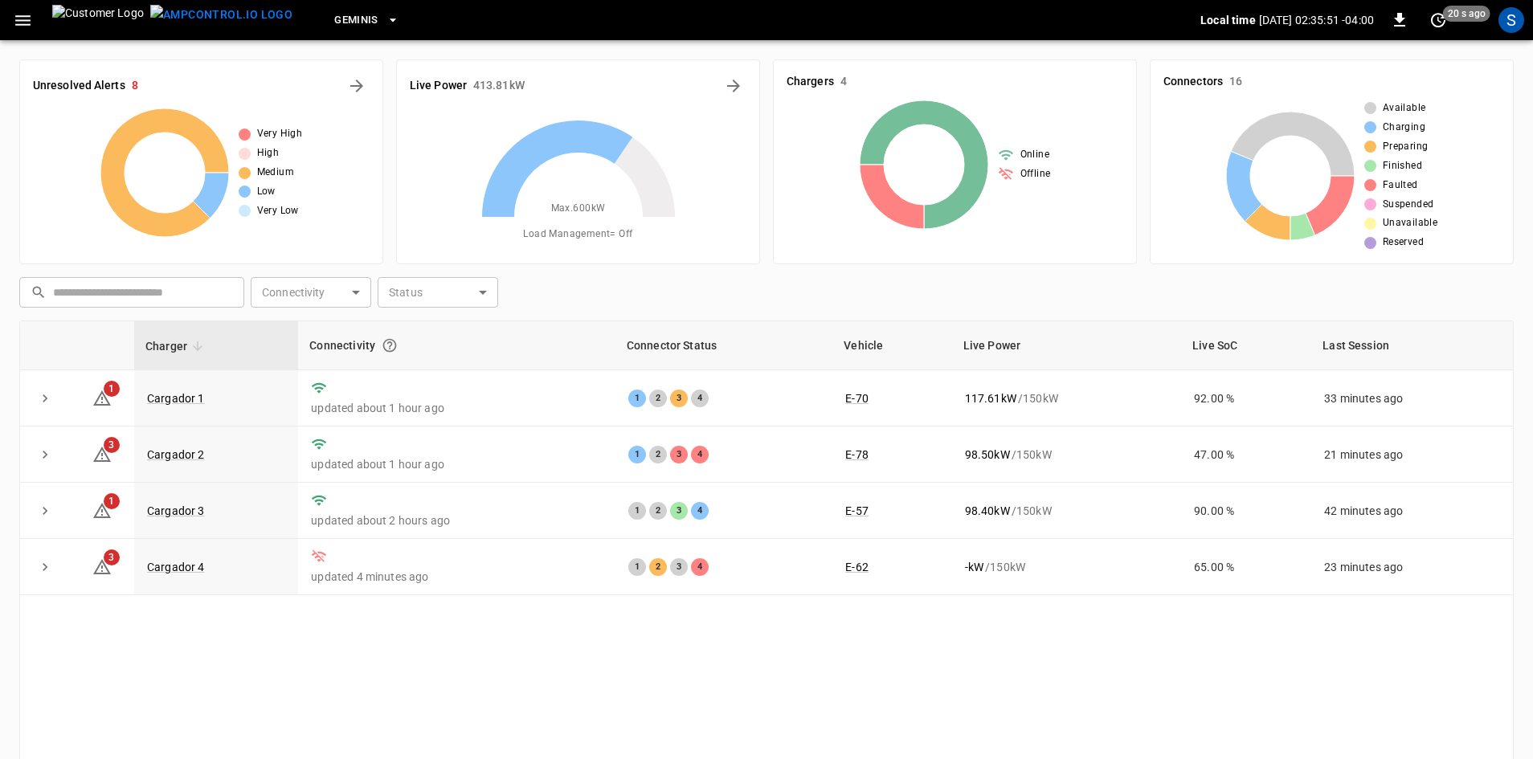
scroll to position [15, 0]
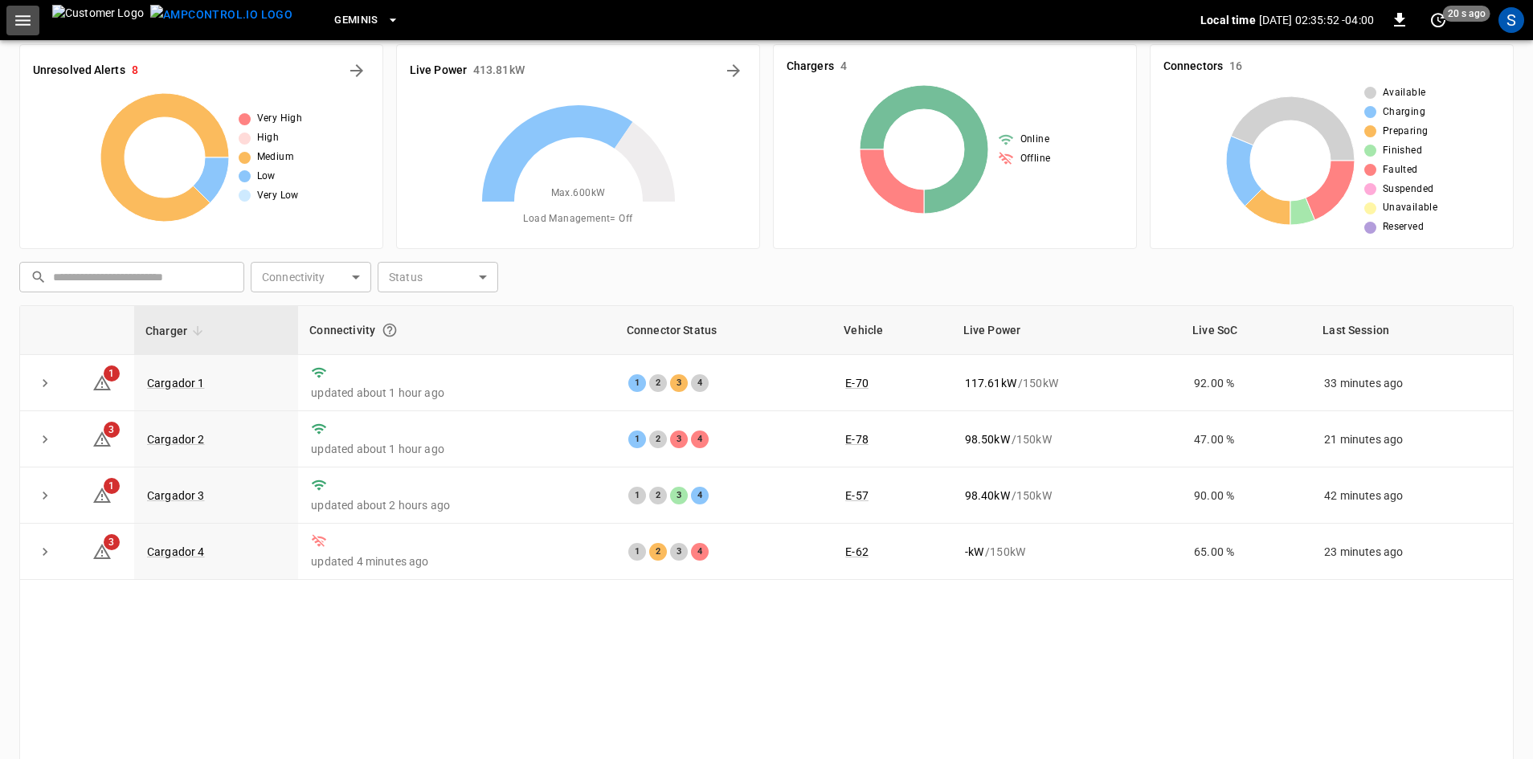
click at [19, 22] on icon "button" at bounding box center [23, 20] width 20 height 20
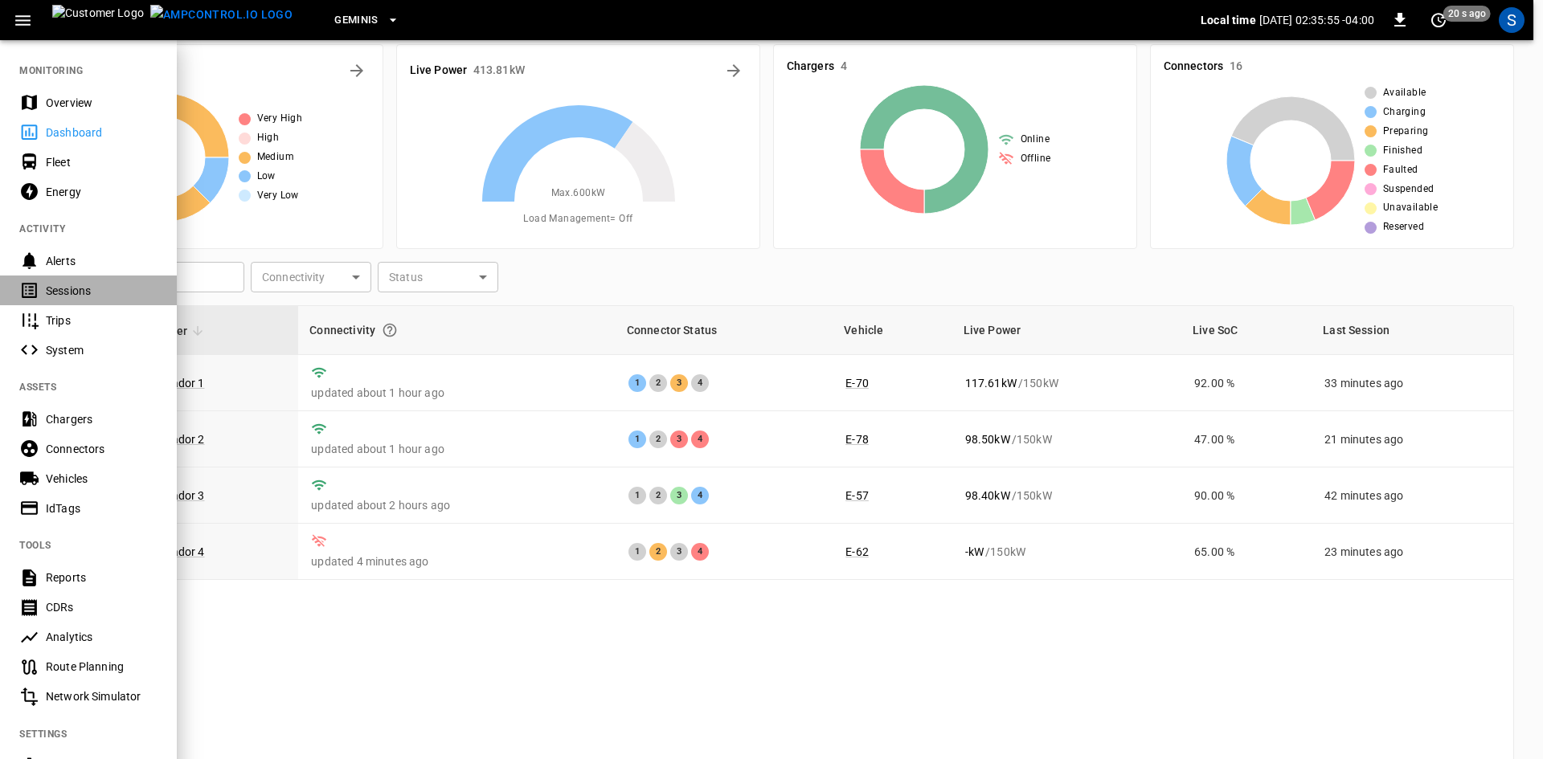
click at [74, 287] on div "Sessions" at bounding box center [102, 291] width 112 height 16
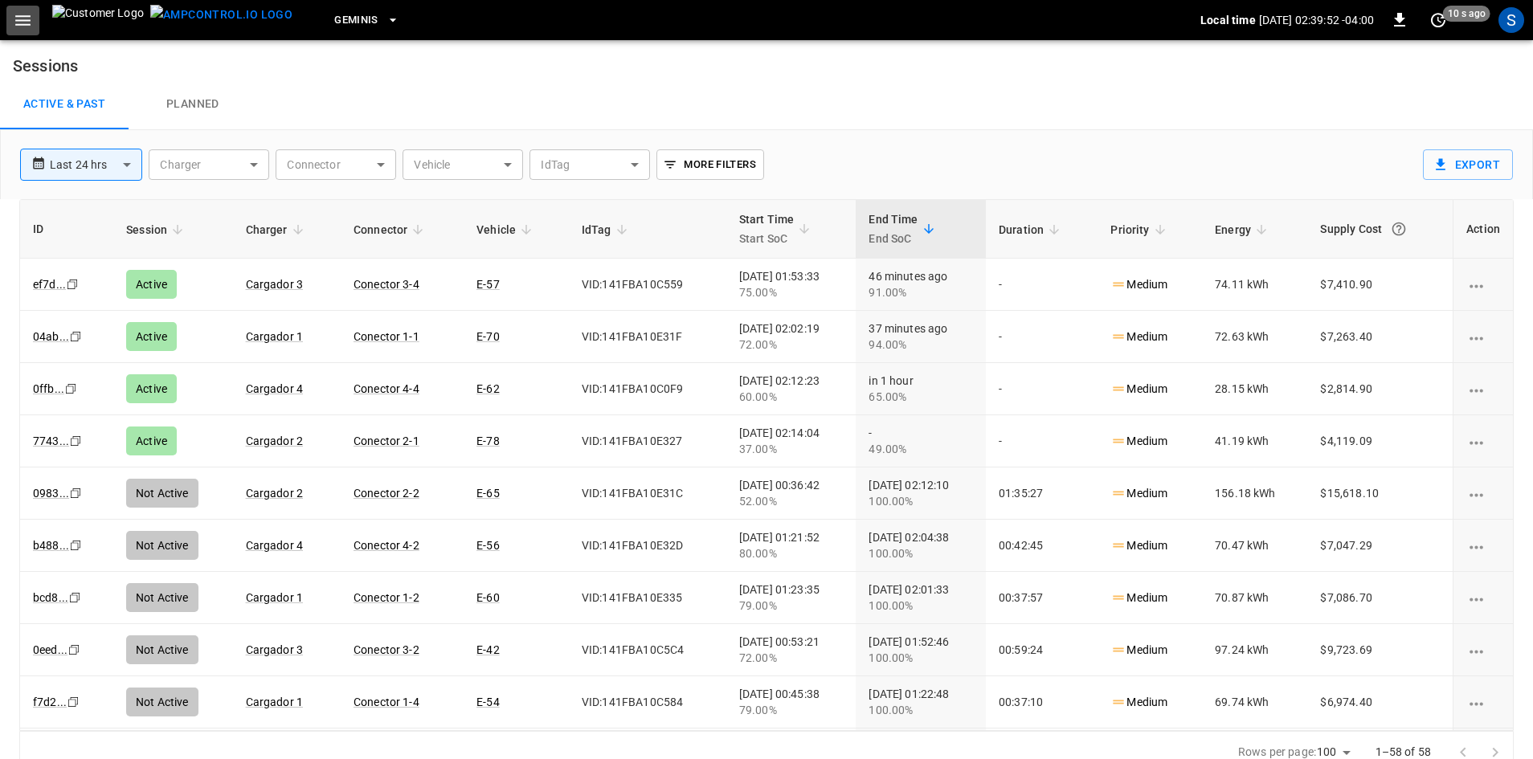
click at [23, 18] on icon "button" at bounding box center [23, 20] width 20 height 20
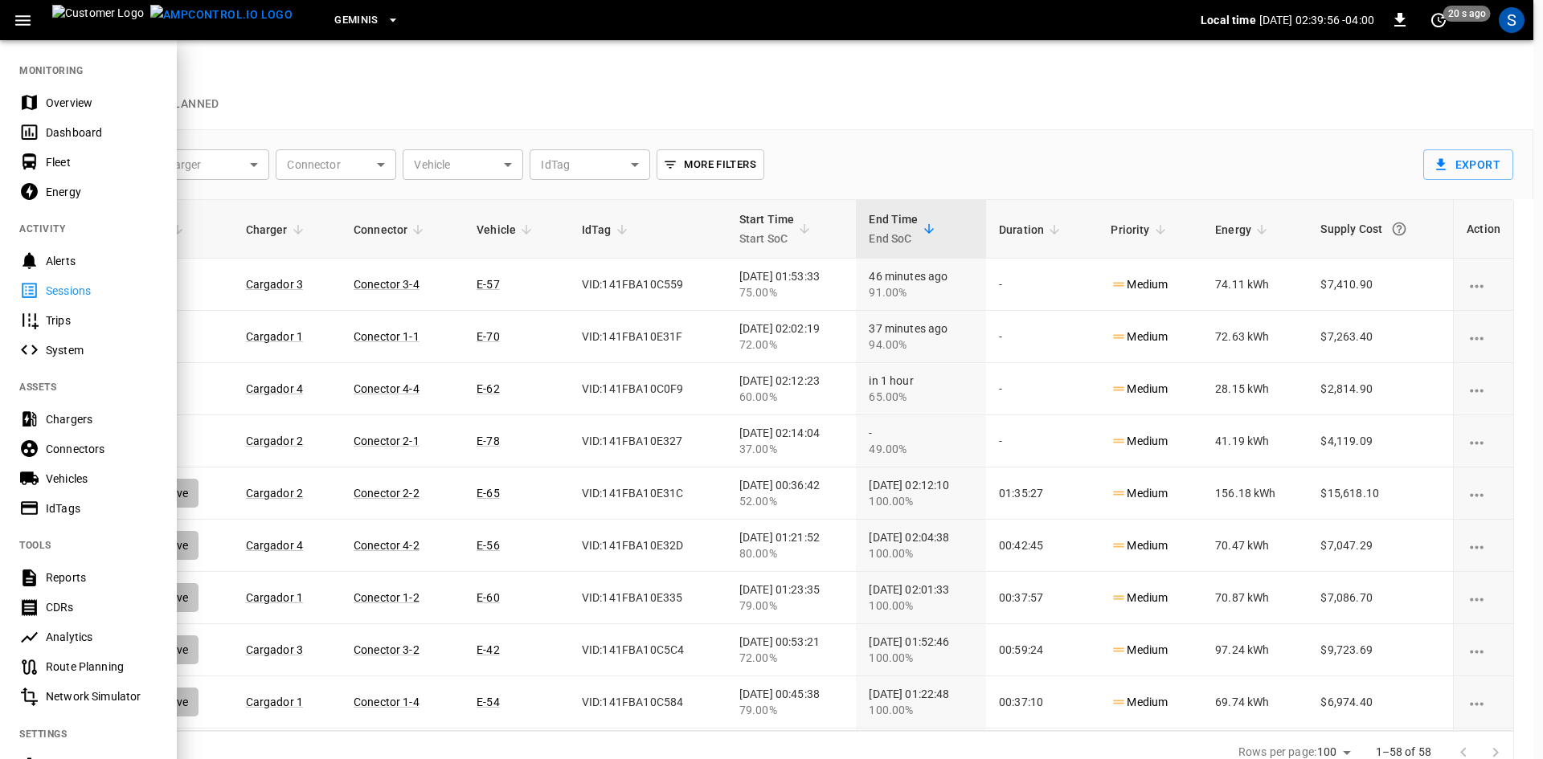
click at [90, 130] on div "Dashboard" at bounding box center [102, 133] width 112 height 16
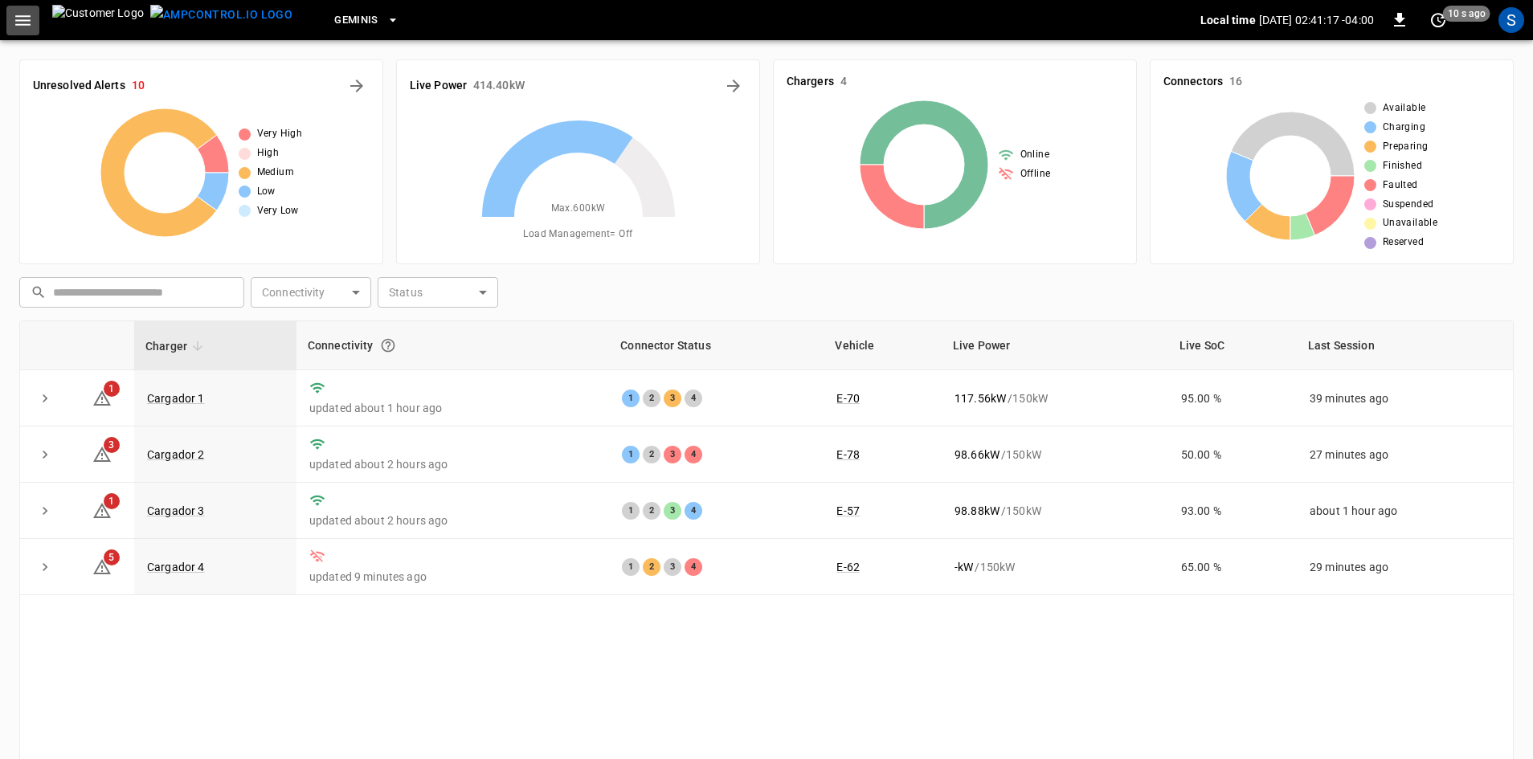
click at [16, 17] on icon "button" at bounding box center [23, 20] width 20 height 20
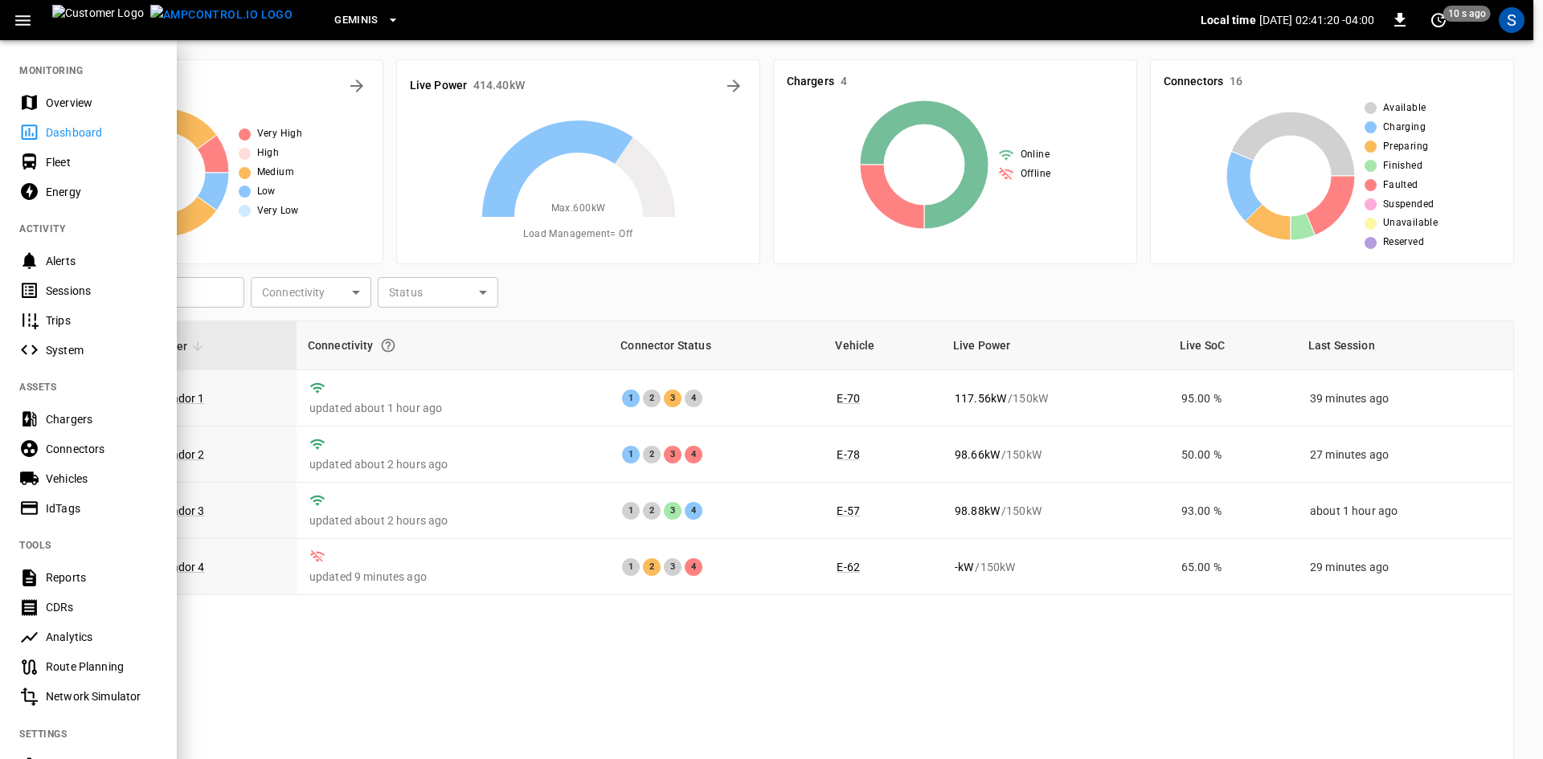
click at [92, 288] on div "Sessions" at bounding box center [102, 291] width 112 height 16
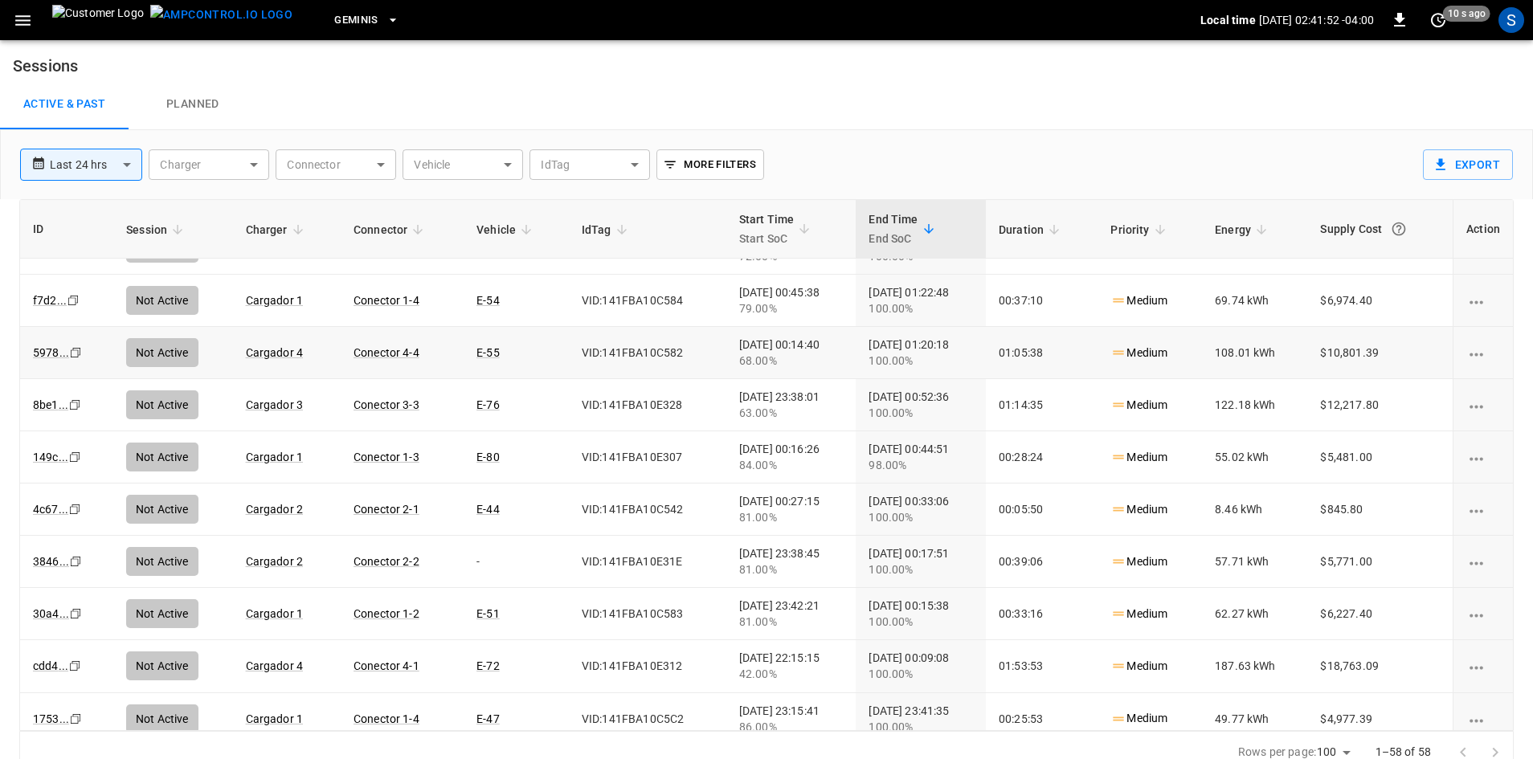
scroll to position [482, 0]
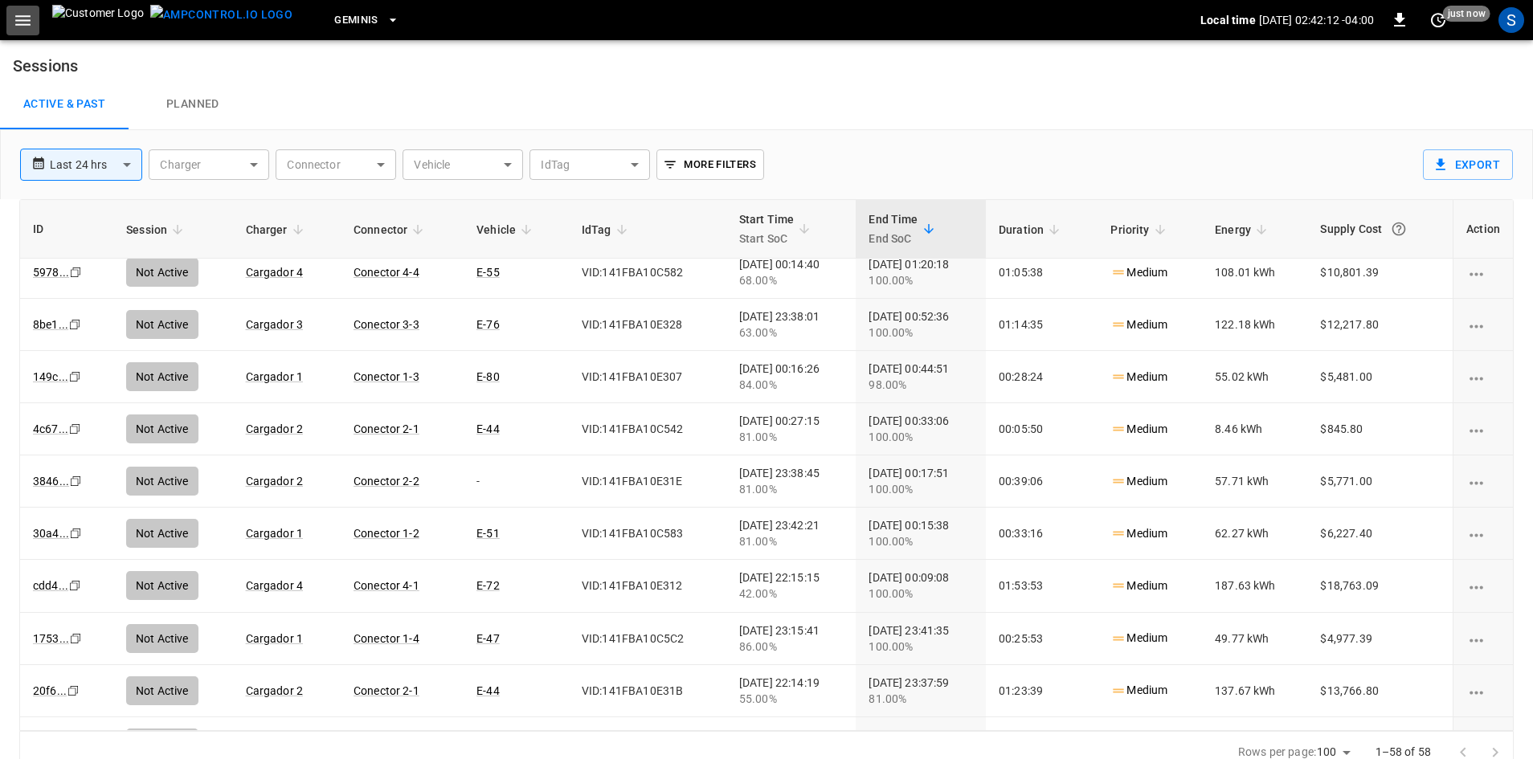
click at [27, 14] on icon "button" at bounding box center [23, 20] width 20 height 20
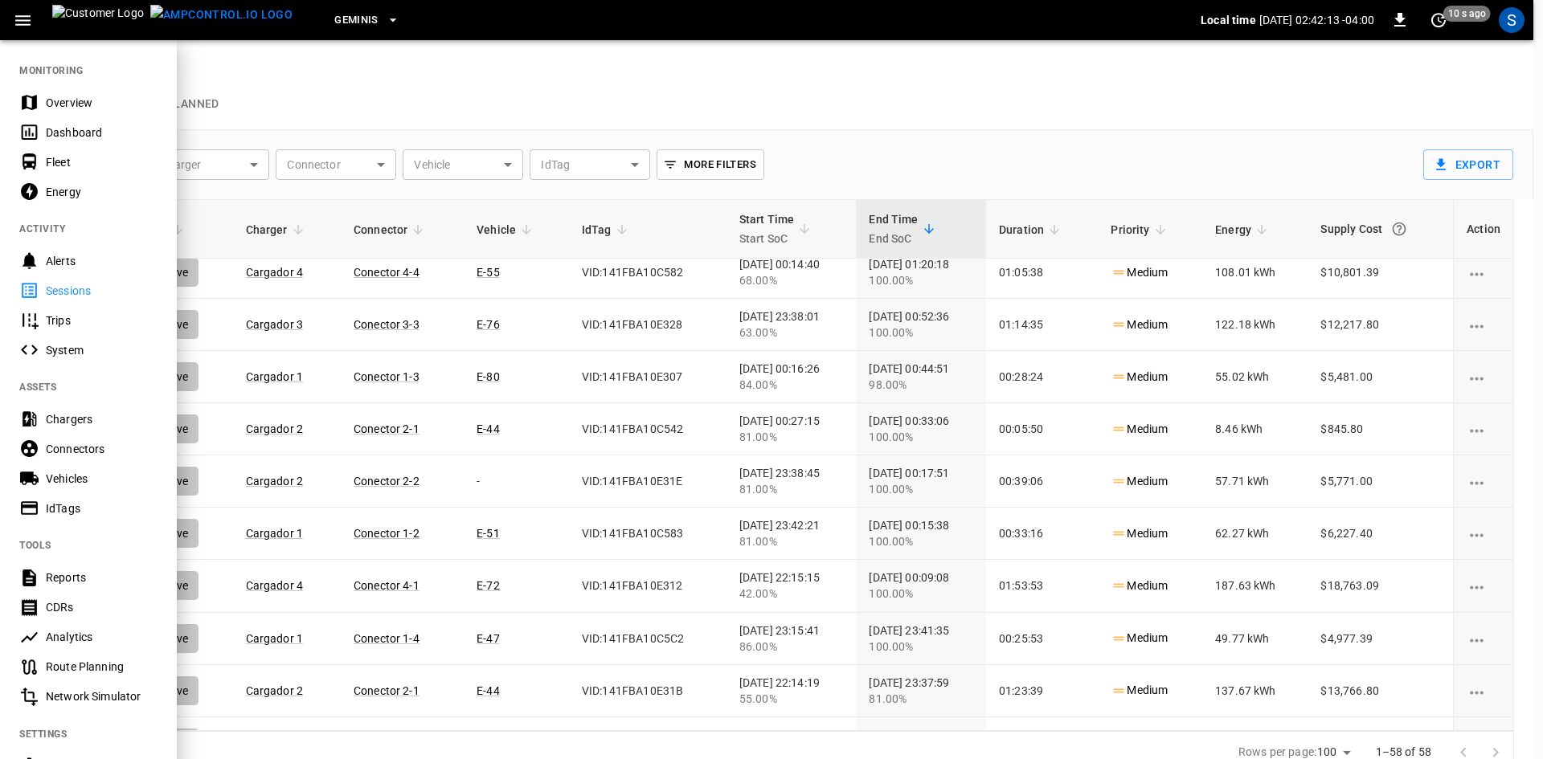
click at [95, 128] on div "Dashboard" at bounding box center [102, 133] width 112 height 16
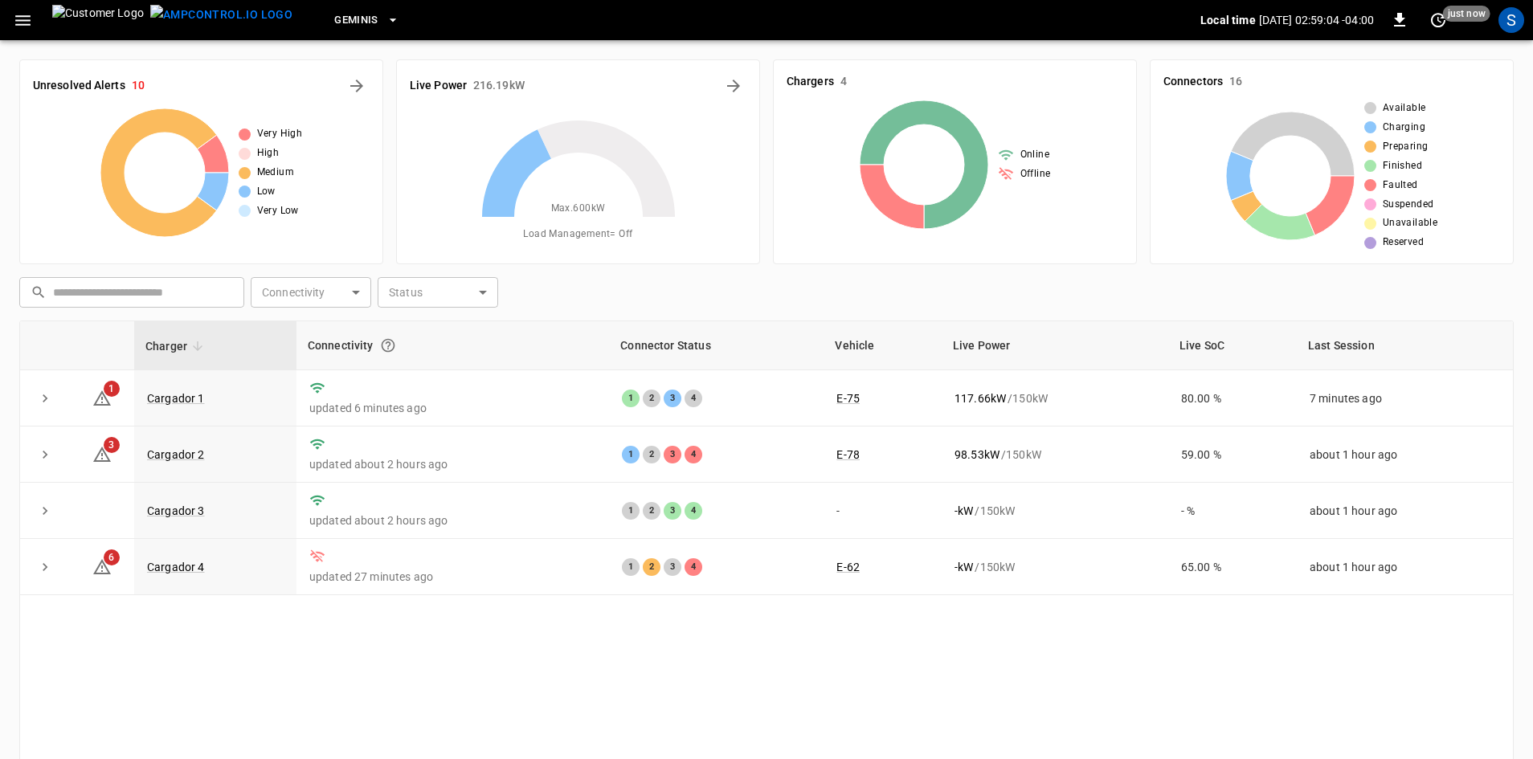
click at [24, 17] on icon "button" at bounding box center [23, 20] width 20 height 20
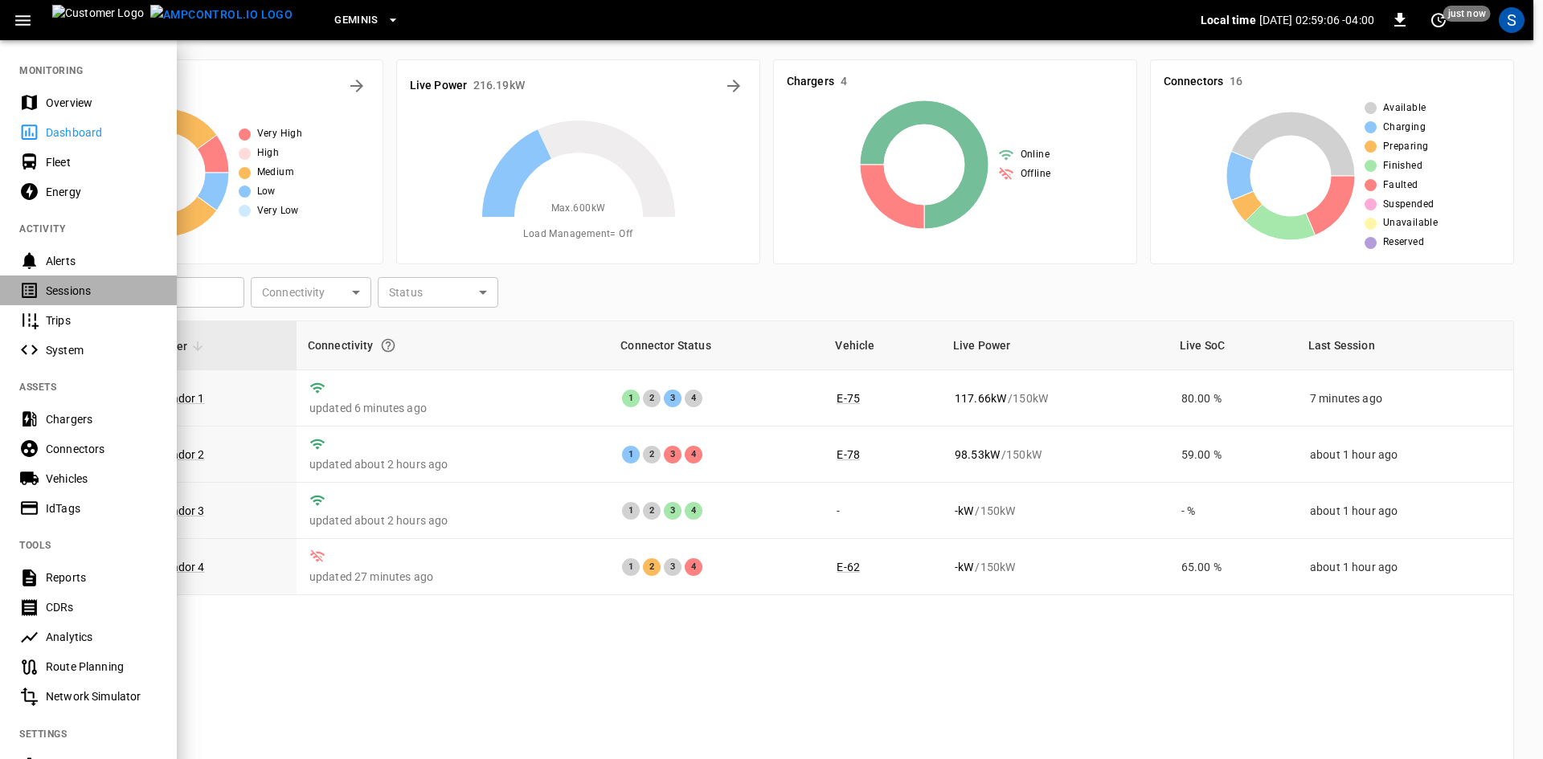
click at [84, 291] on div "Sessions" at bounding box center [102, 291] width 112 height 16
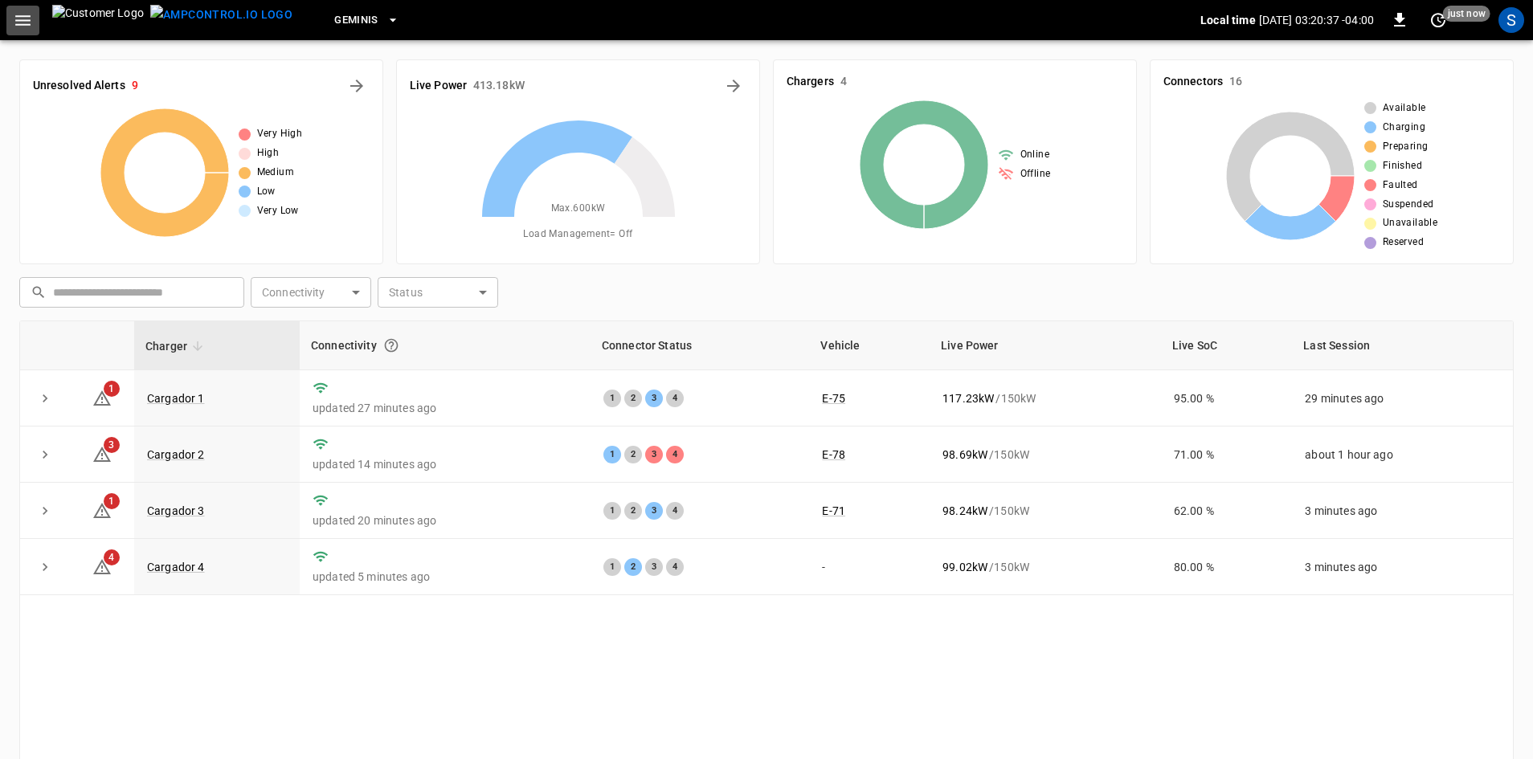
click at [23, 19] on icon "button" at bounding box center [22, 20] width 15 height 10
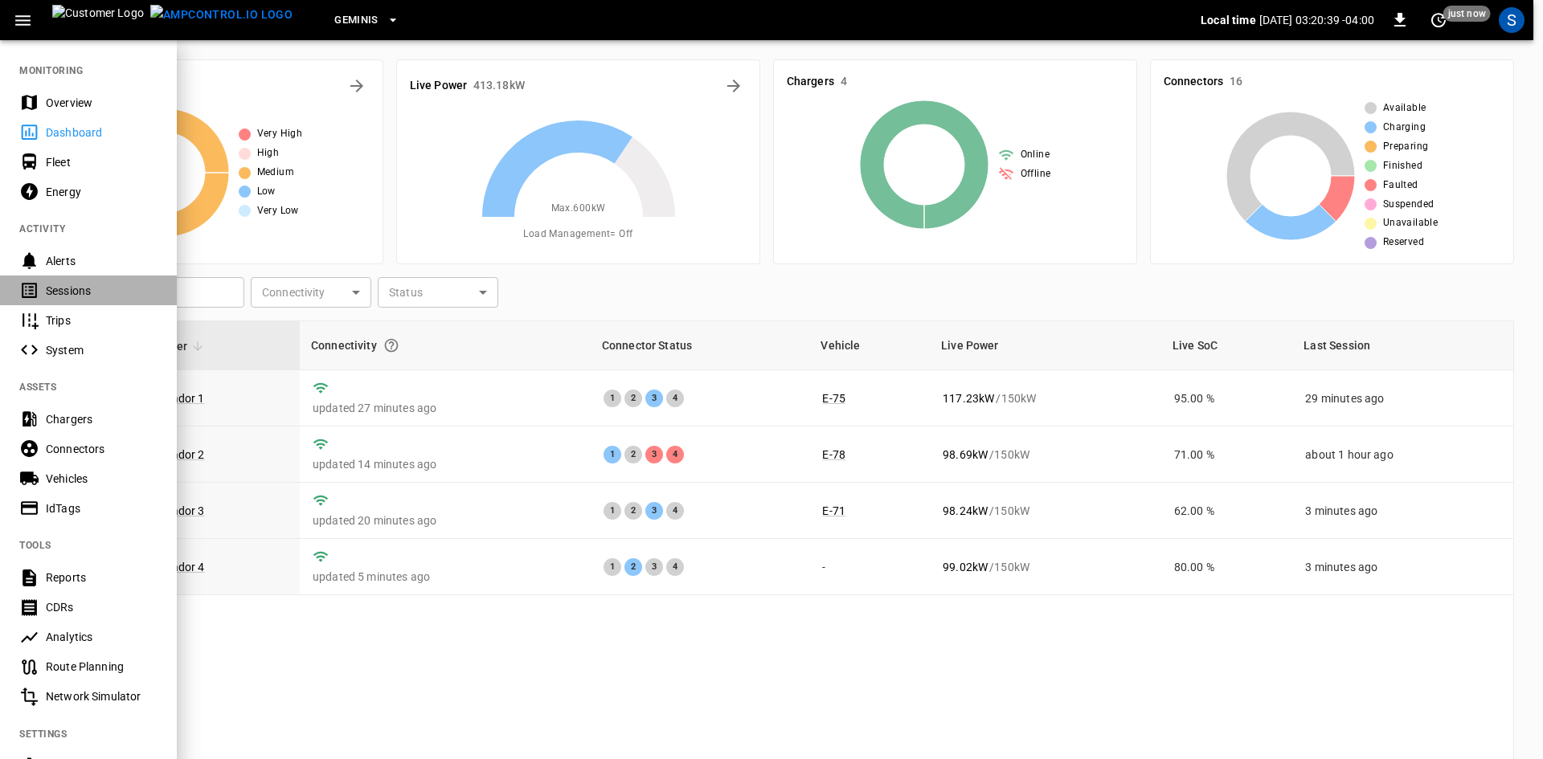
click at [91, 291] on div "Sessions" at bounding box center [102, 291] width 112 height 16
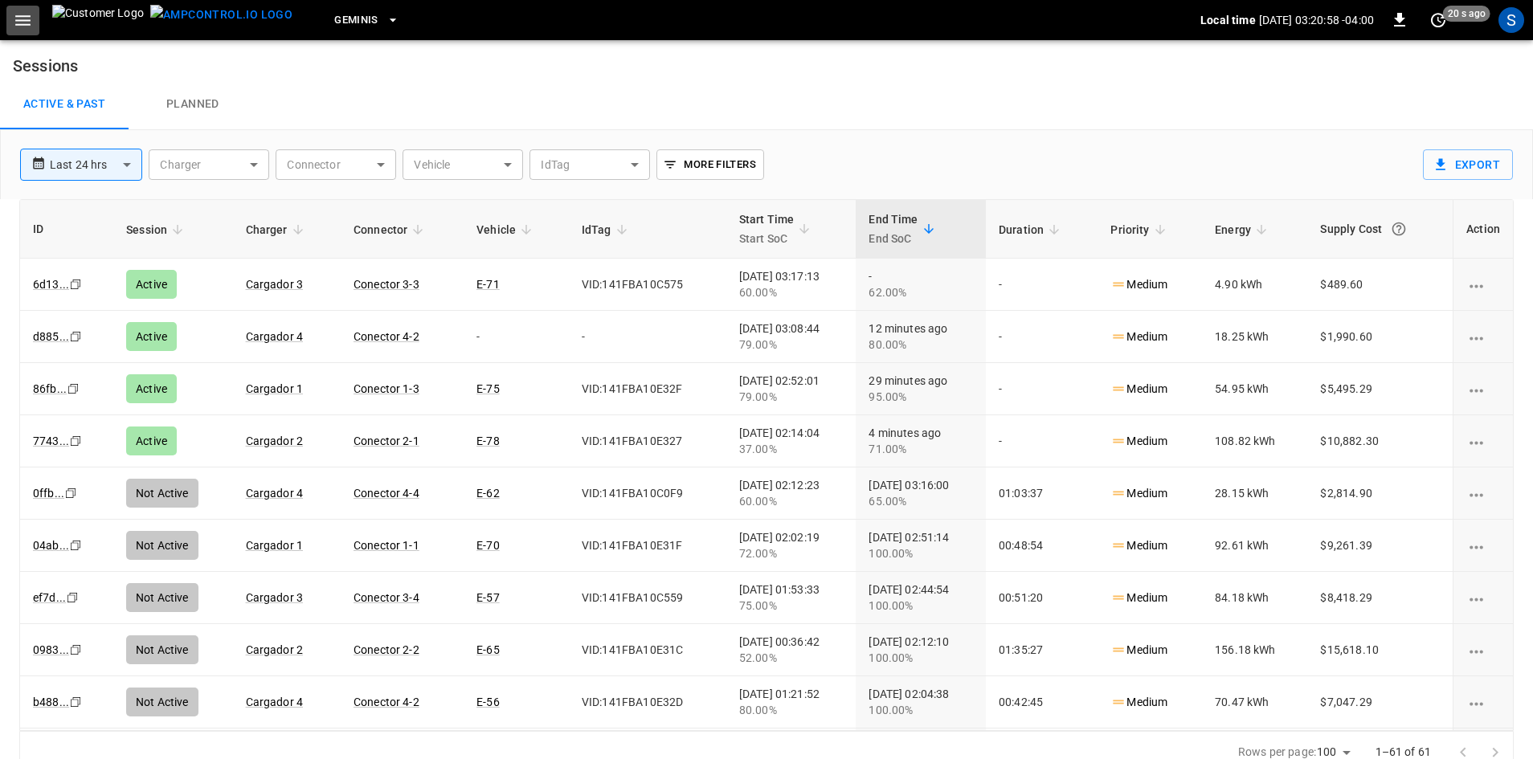
click at [25, 16] on icon "button" at bounding box center [23, 20] width 20 height 20
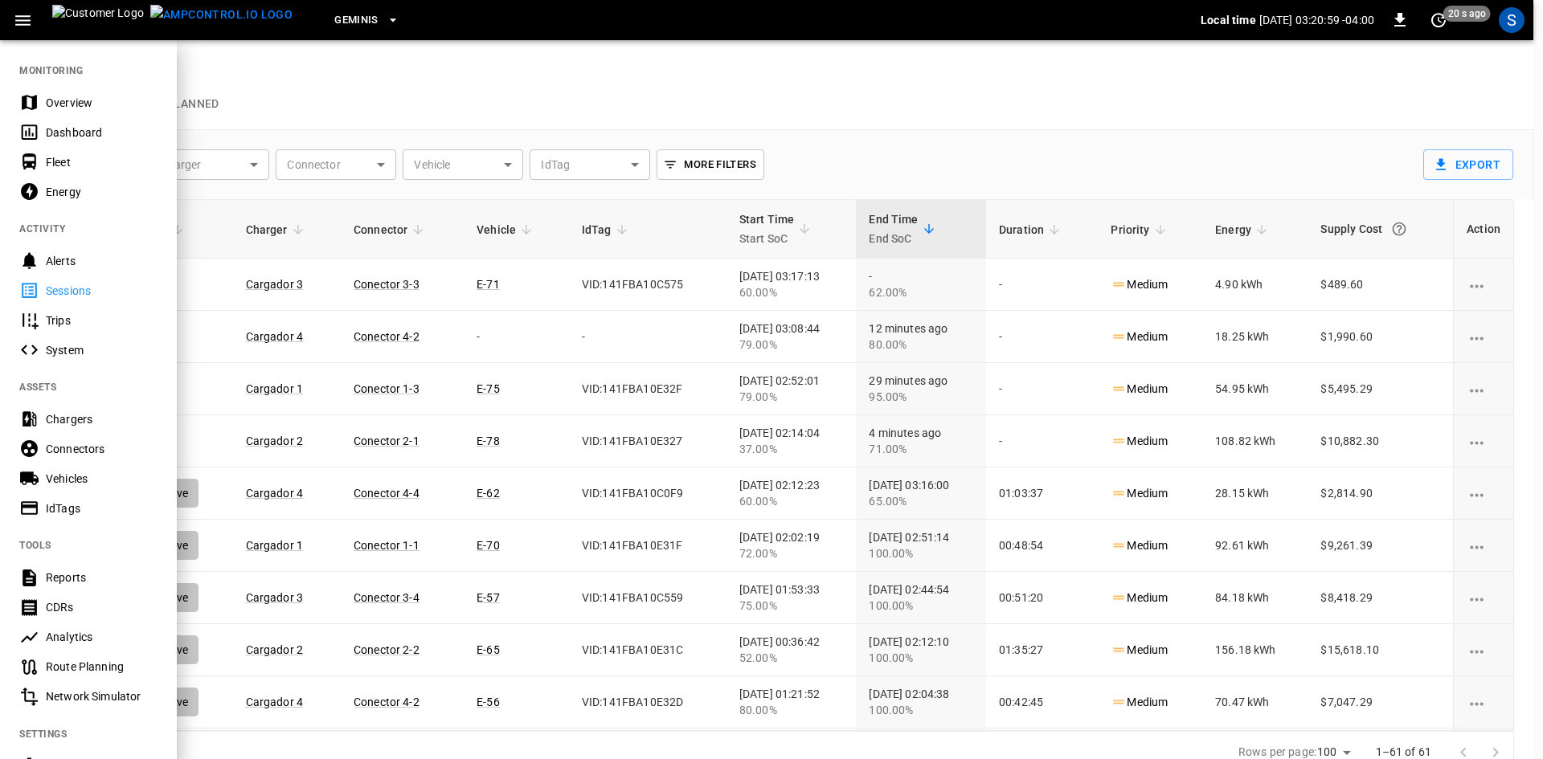
click at [84, 133] on div "Dashboard" at bounding box center [102, 133] width 112 height 16
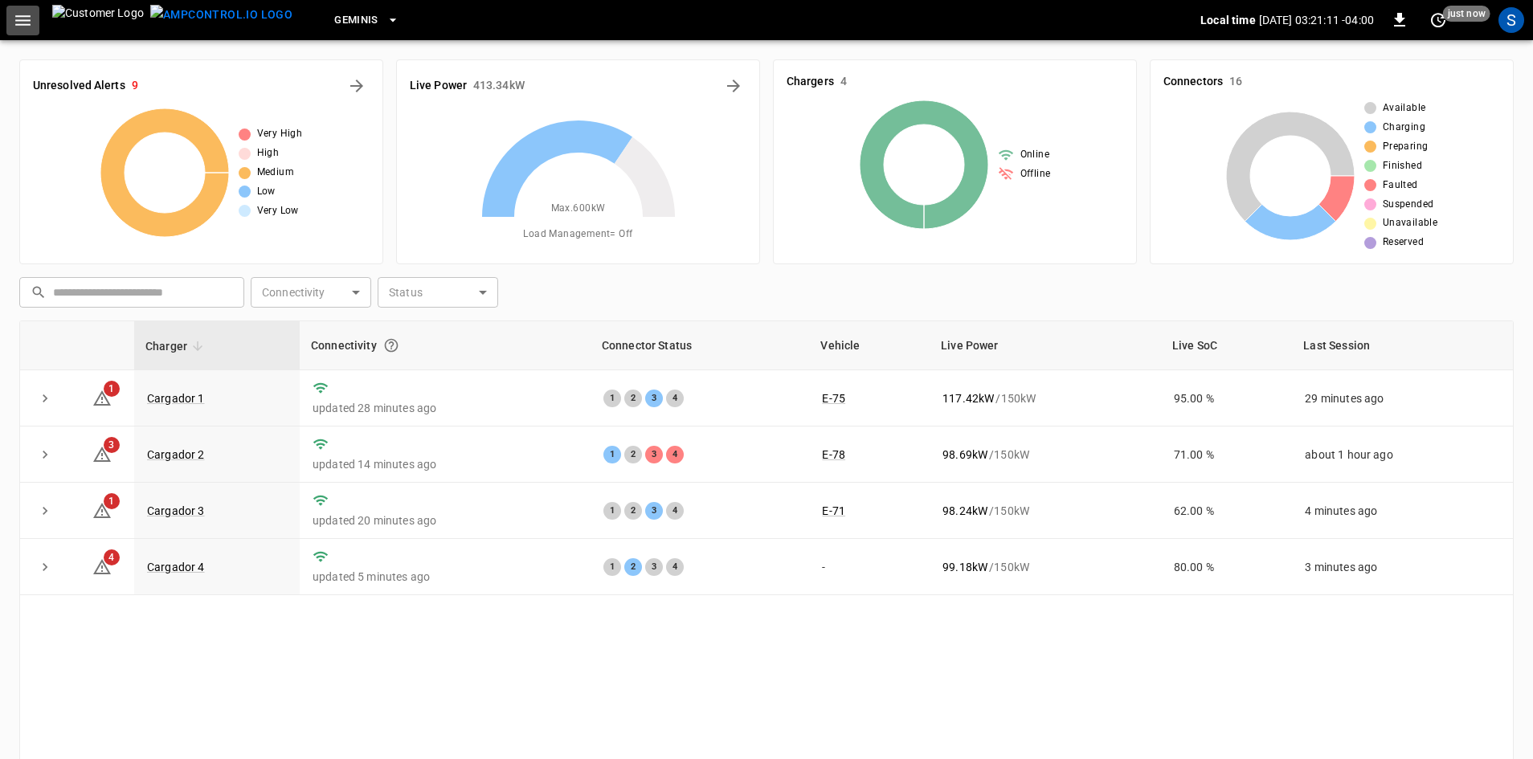
drag, startPoint x: 23, startPoint y: 18, endPoint x: 37, endPoint y: 18, distance: 13.7
click at [27, 18] on icon "button" at bounding box center [23, 20] width 20 height 20
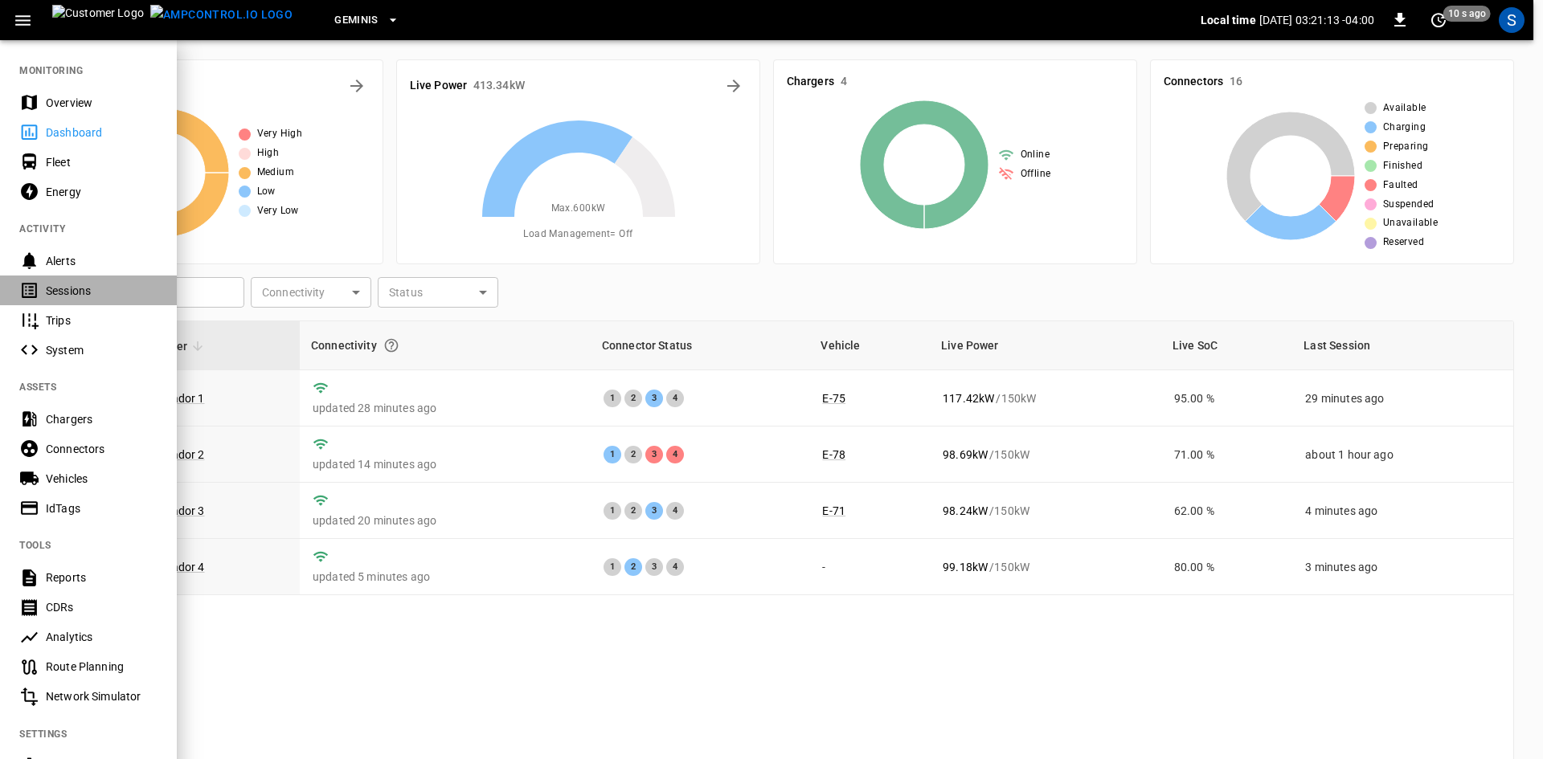
click at [91, 288] on div "Sessions" at bounding box center [102, 291] width 112 height 16
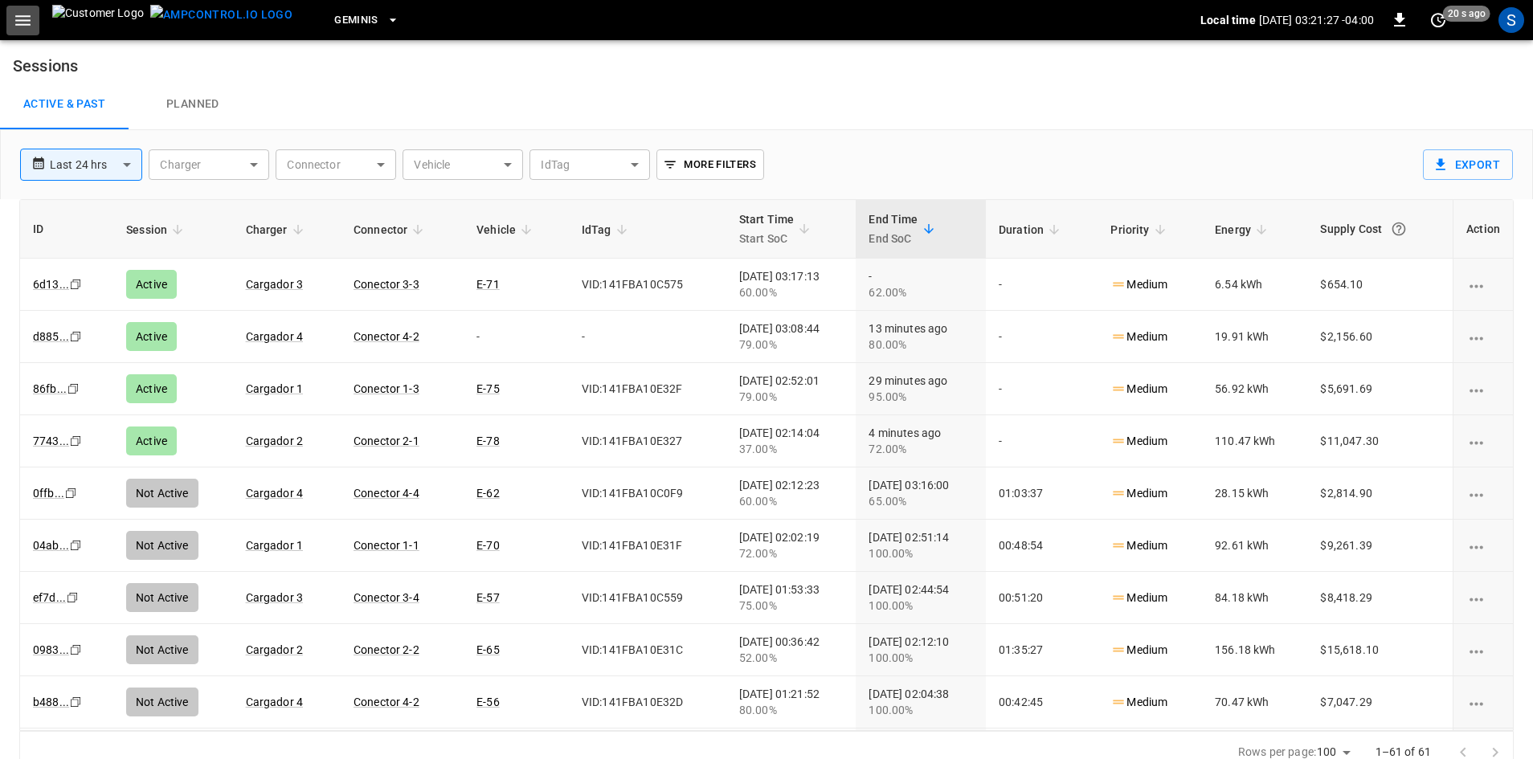
click at [23, 23] on icon "button" at bounding box center [23, 20] width 20 height 20
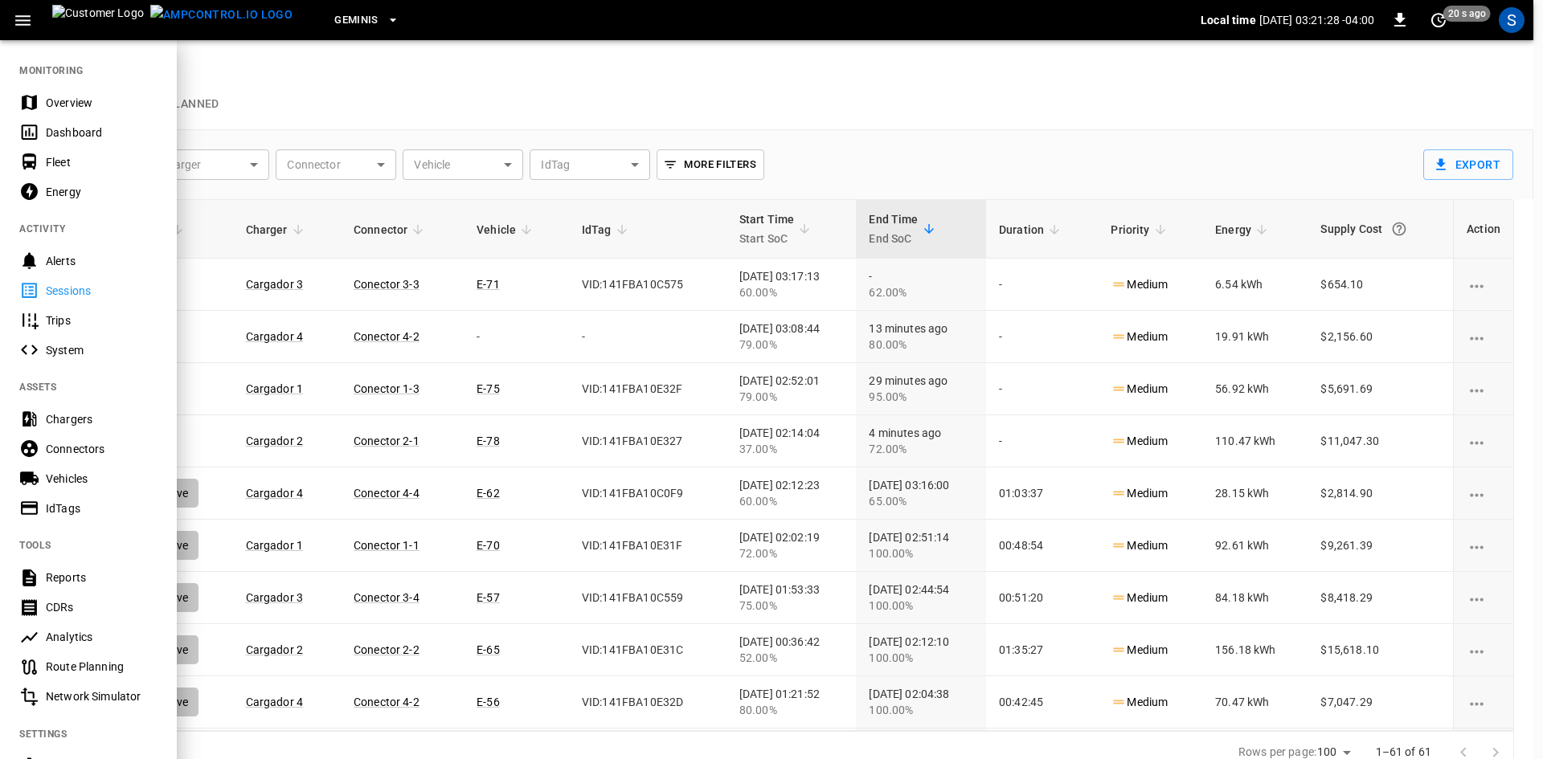
click at [70, 135] on div "Dashboard" at bounding box center [102, 133] width 112 height 16
